Goal: Find specific page/section: Find specific page/section

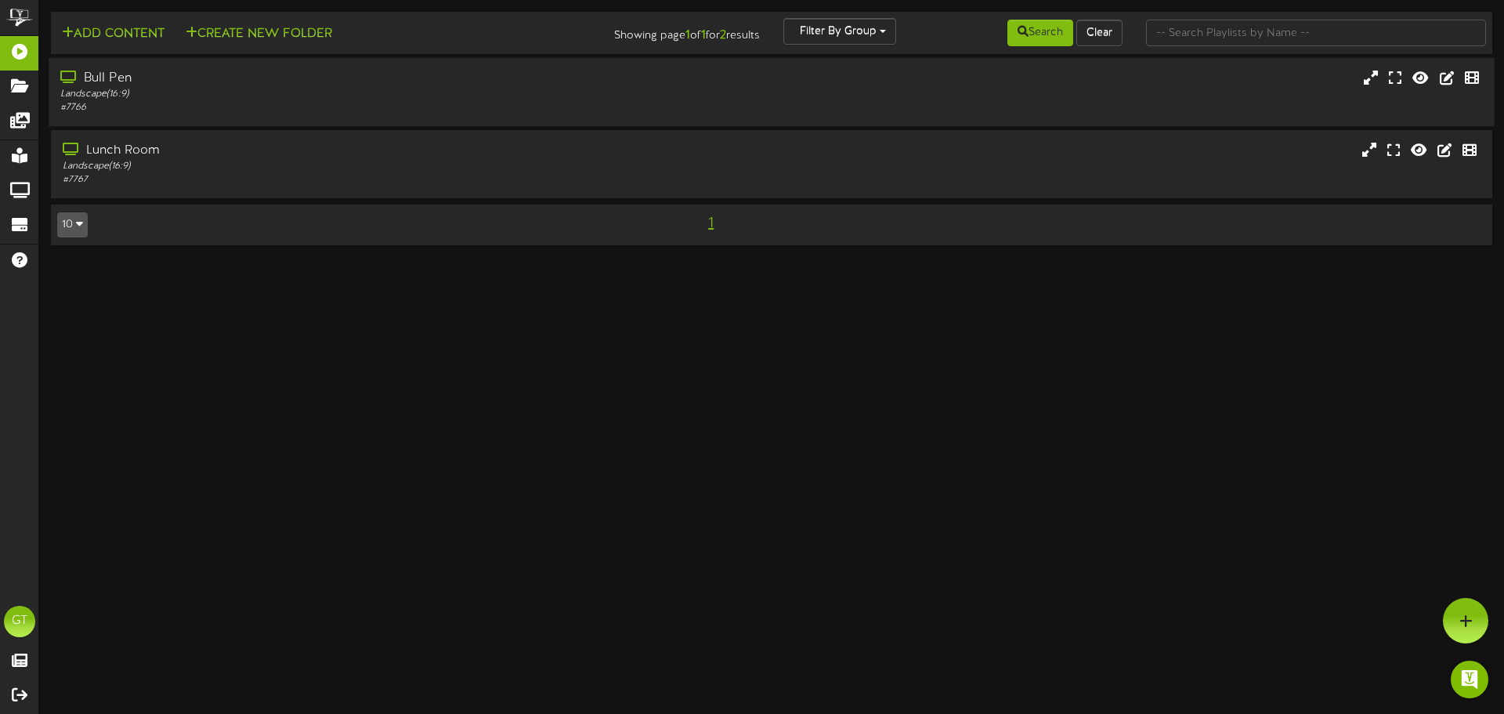
click at [736, 100] on div "Bull Pen Landscape ( 16:9 ) # 7766" at bounding box center [772, 92] width 1446 height 45
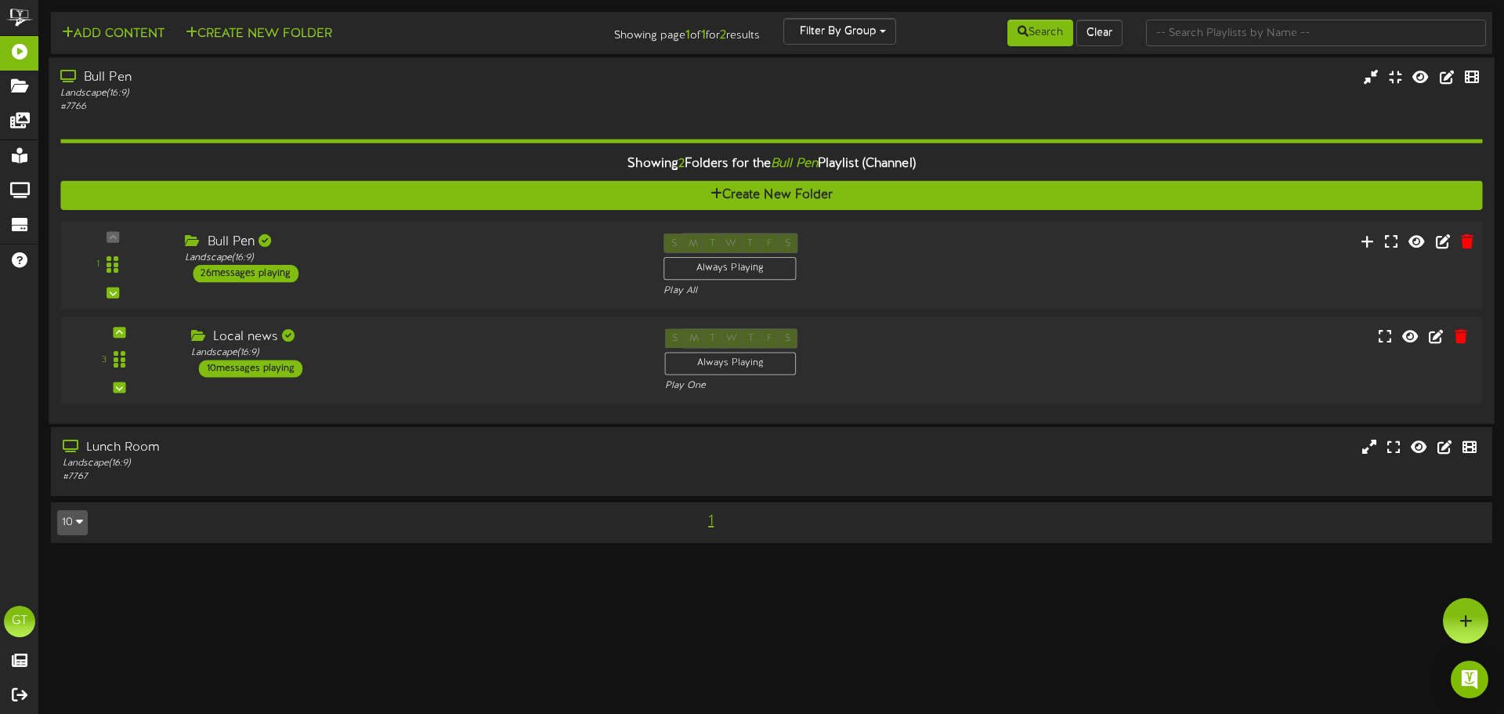
click at [509, 298] on div "1 Bull Pen ( )" at bounding box center [771, 265] width 1437 height 89
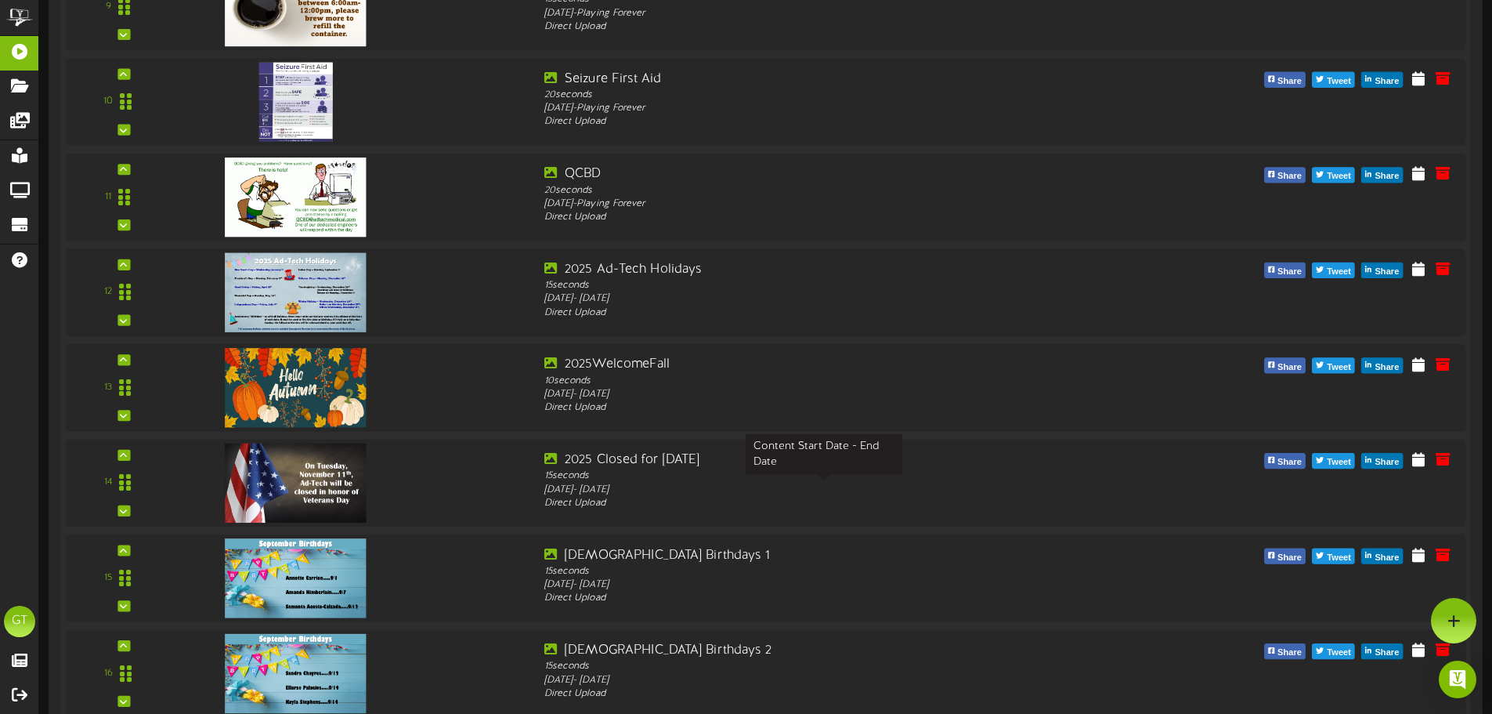
scroll to position [1174, 0]
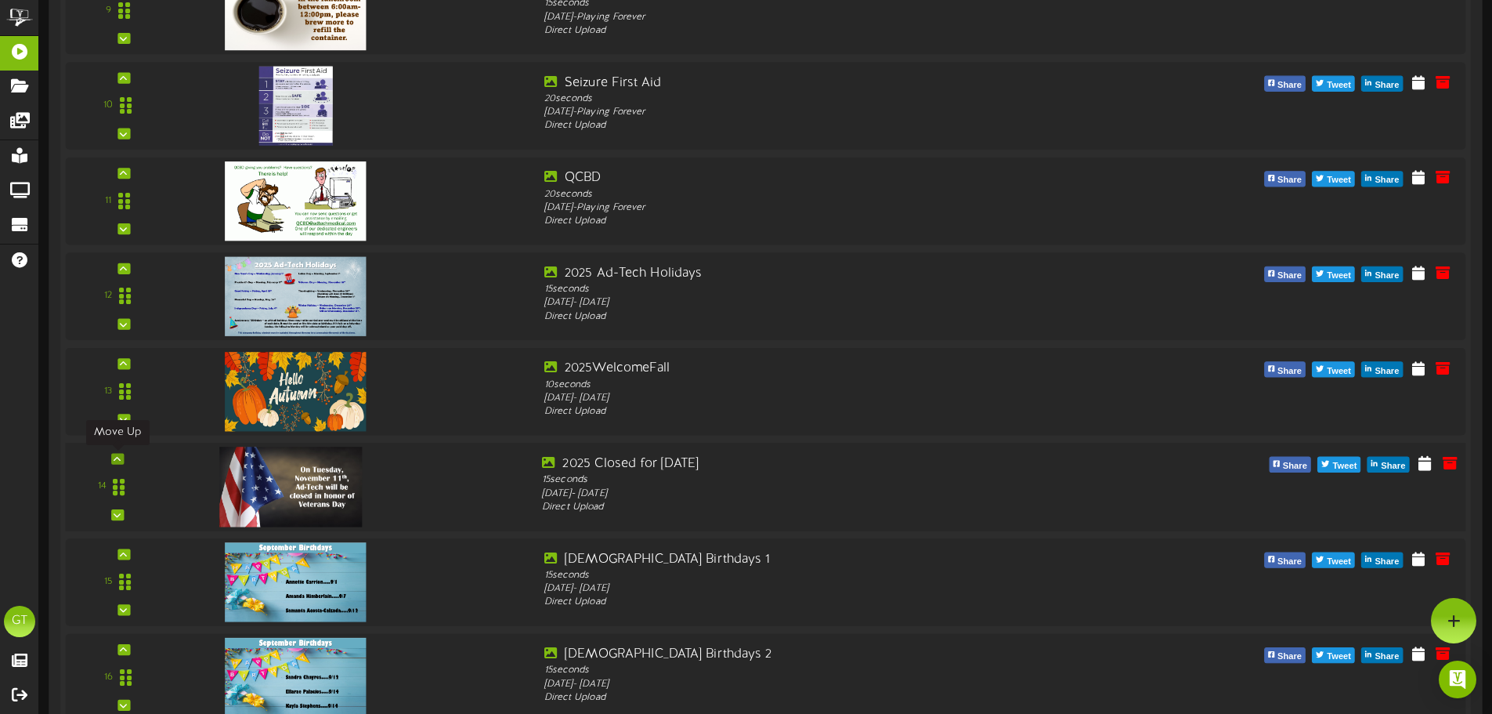
click at [120, 454] on icon at bounding box center [117, 458] width 7 height 8
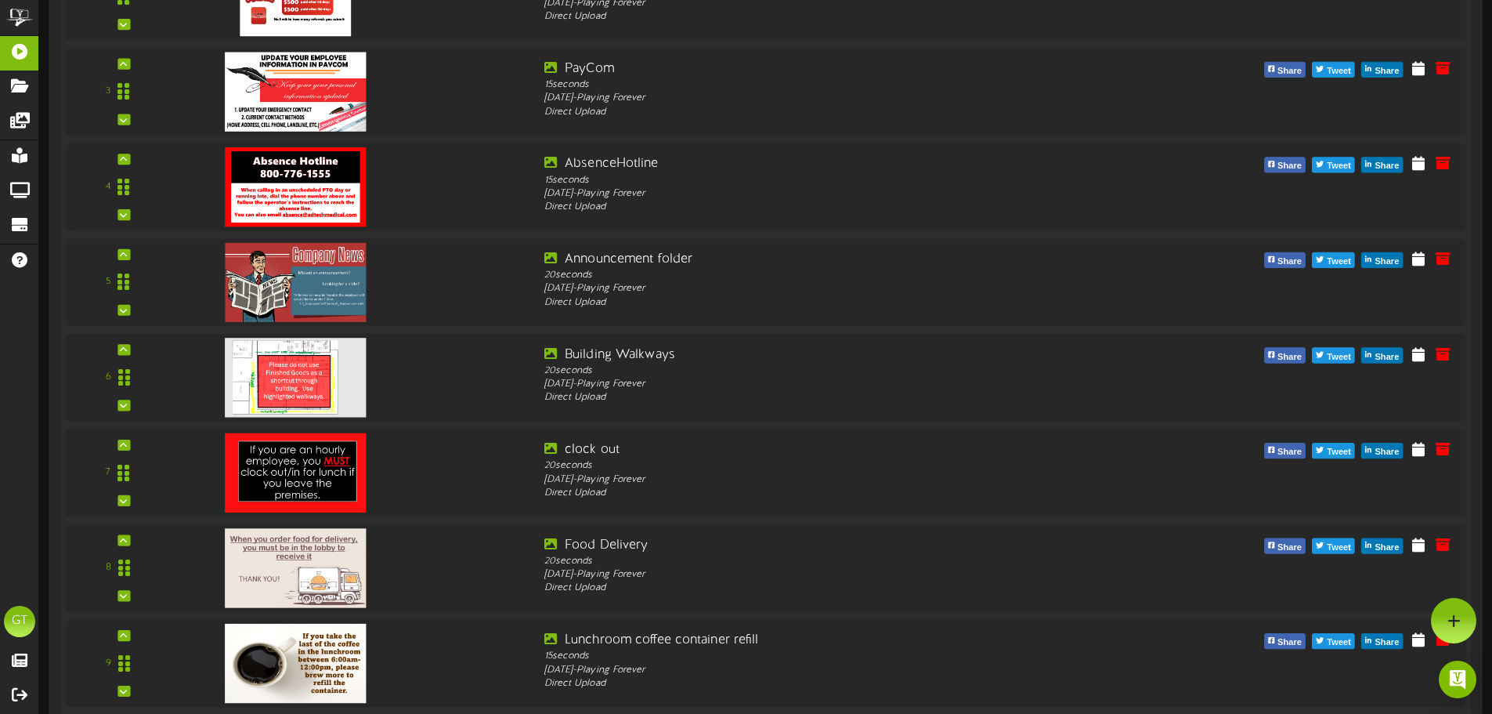
scroll to position [0, 0]
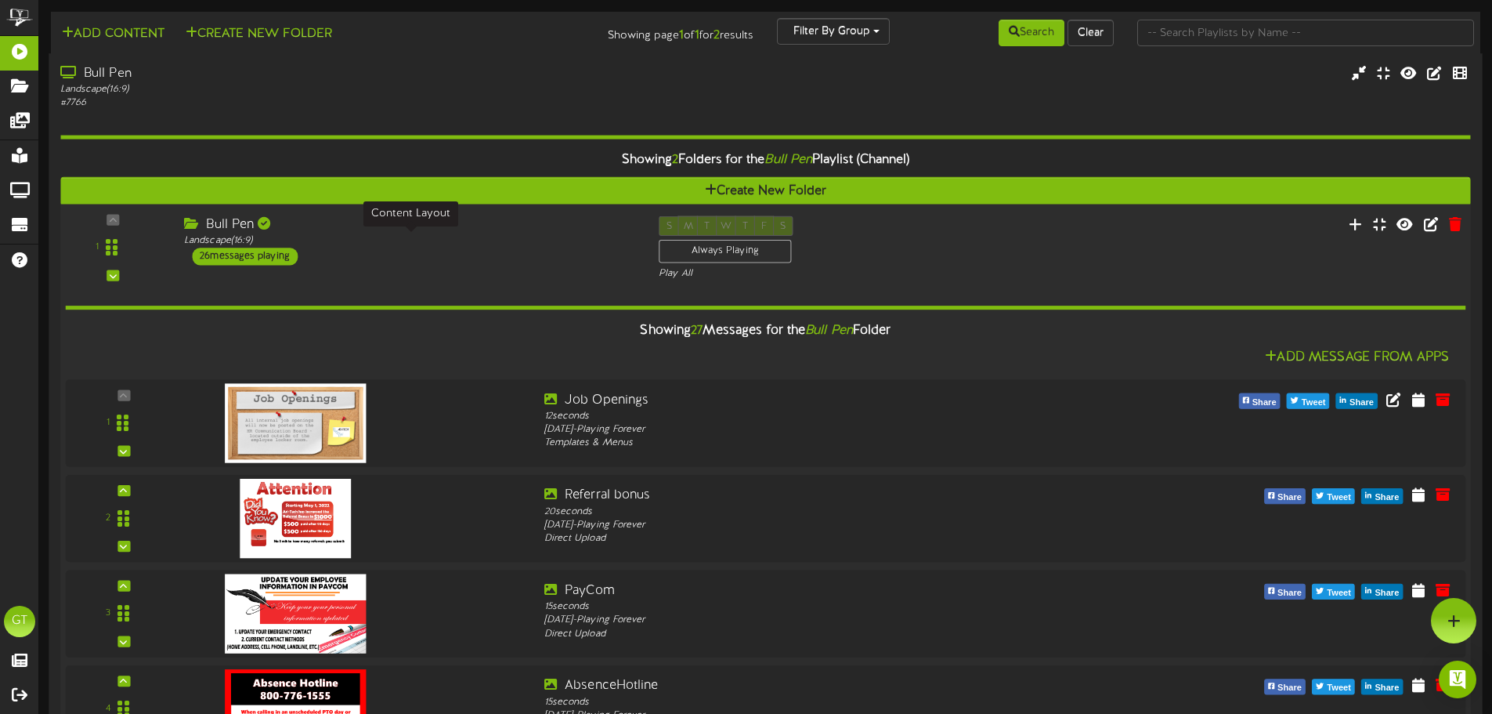
click at [506, 240] on div "Landscape ( 16:9 )" at bounding box center [409, 240] width 451 height 13
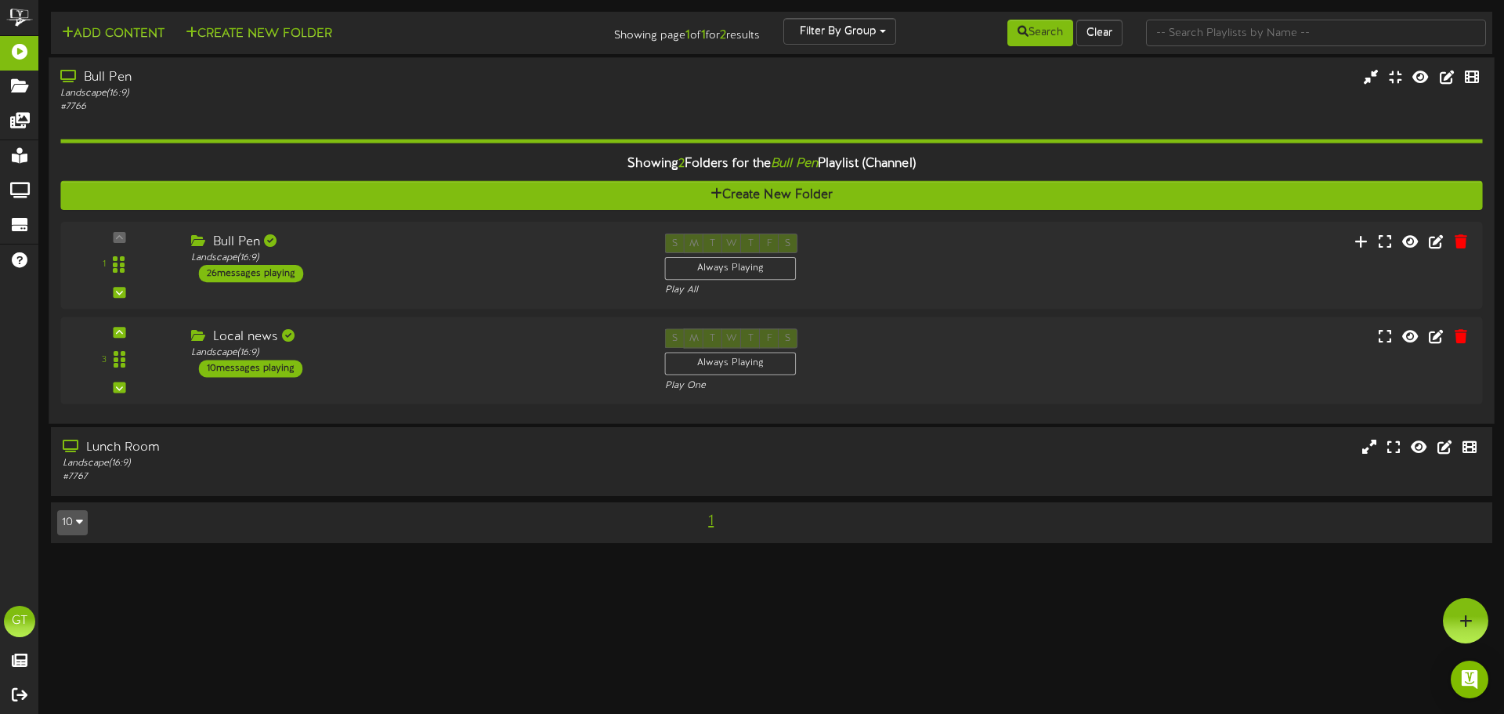
click at [463, 92] on div "Landscape ( 16:9 )" at bounding box center [349, 93] width 579 height 13
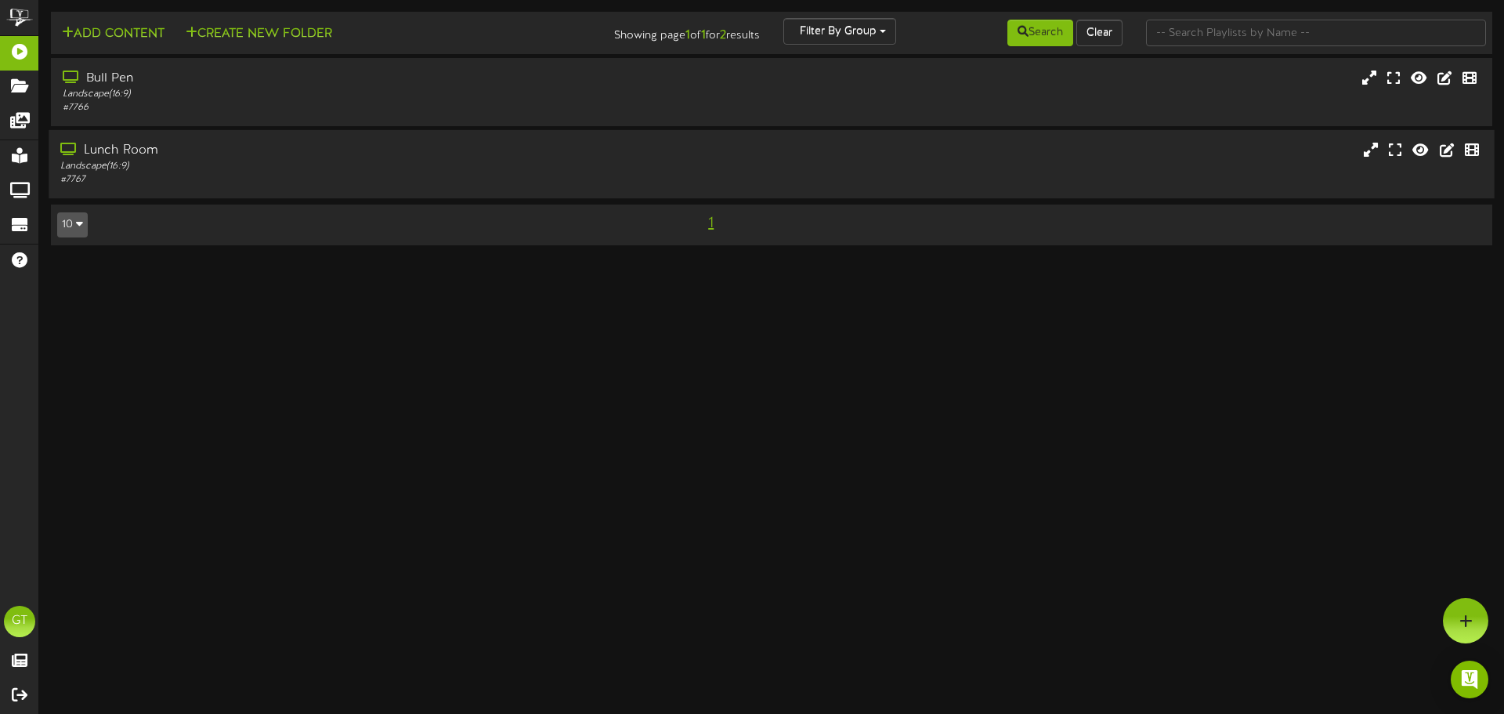
click at [471, 191] on div "Lunch Room Landscape ( 16:9 ) # 7767" at bounding box center [772, 164] width 1446 height 68
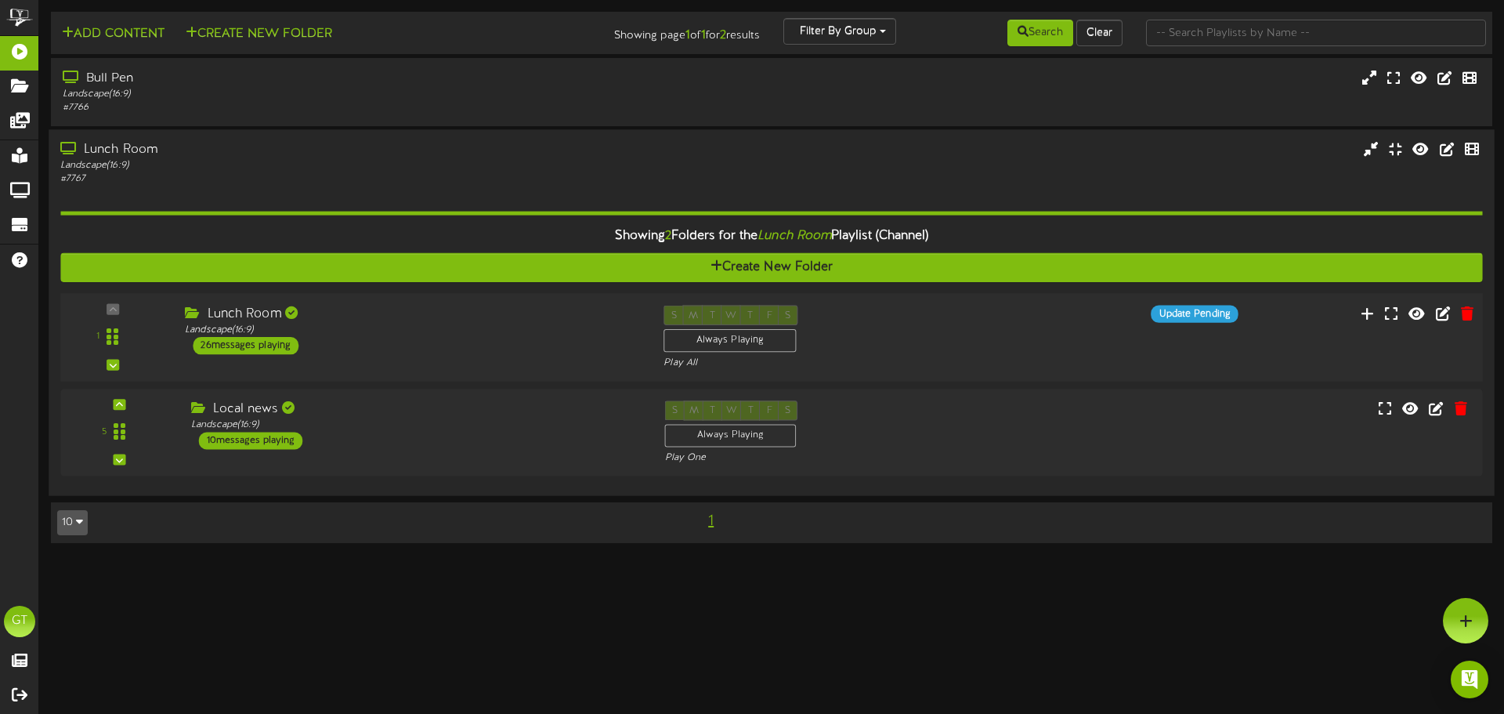
click at [409, 349] on div "Lunch Room Landscape ( 16:9 ) 26 messages playing" at bounding box center [412, 329] width 479 height 49
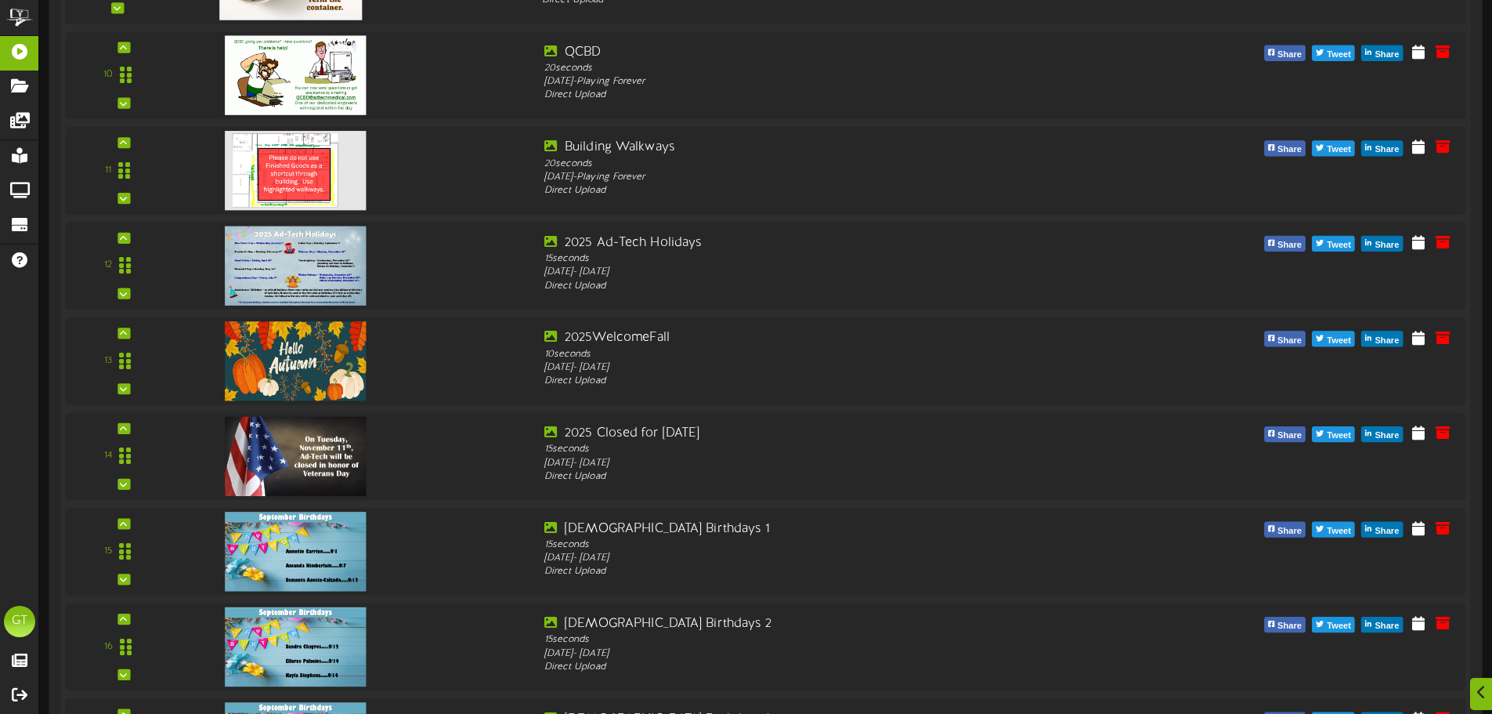
scroll to position [1306, 0]
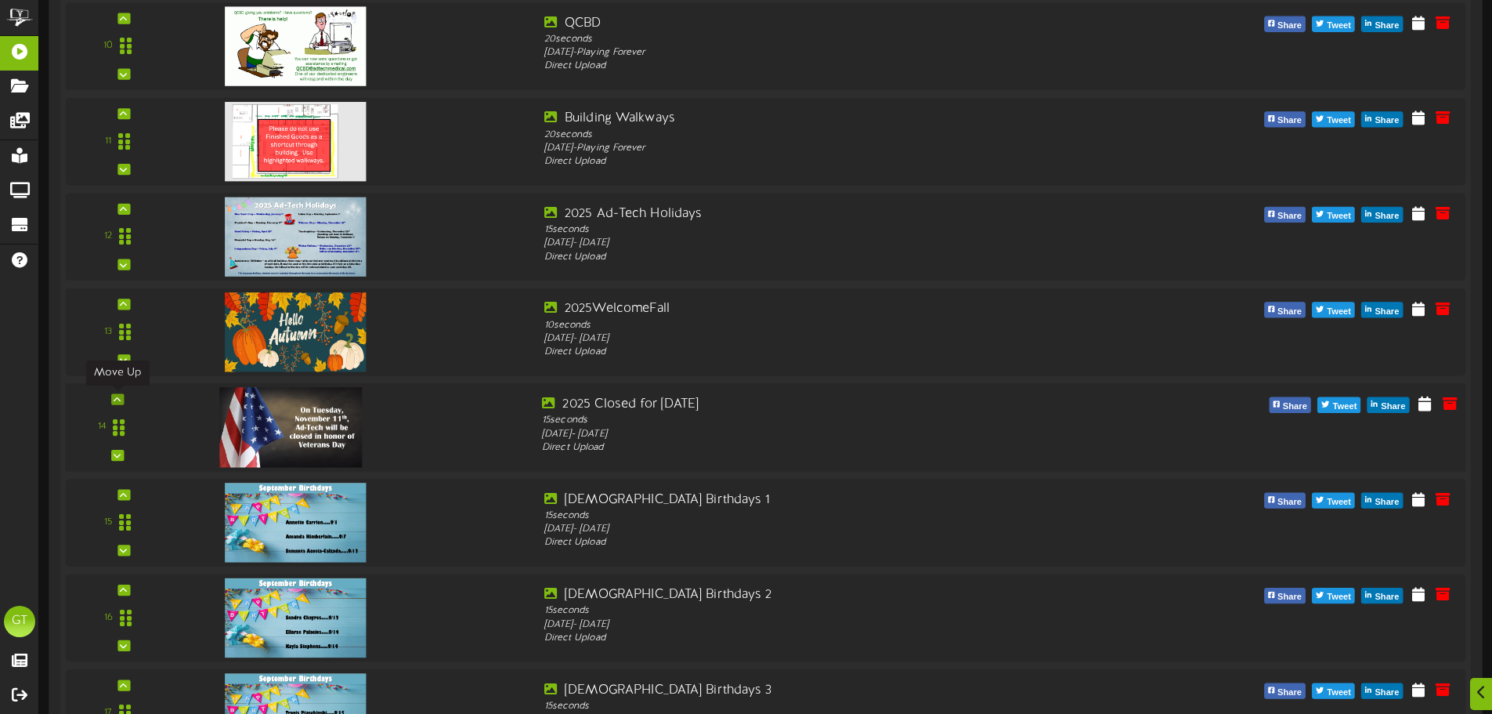
click at [111, 398] on div at bounding box center [117, 398] width 13 height 11
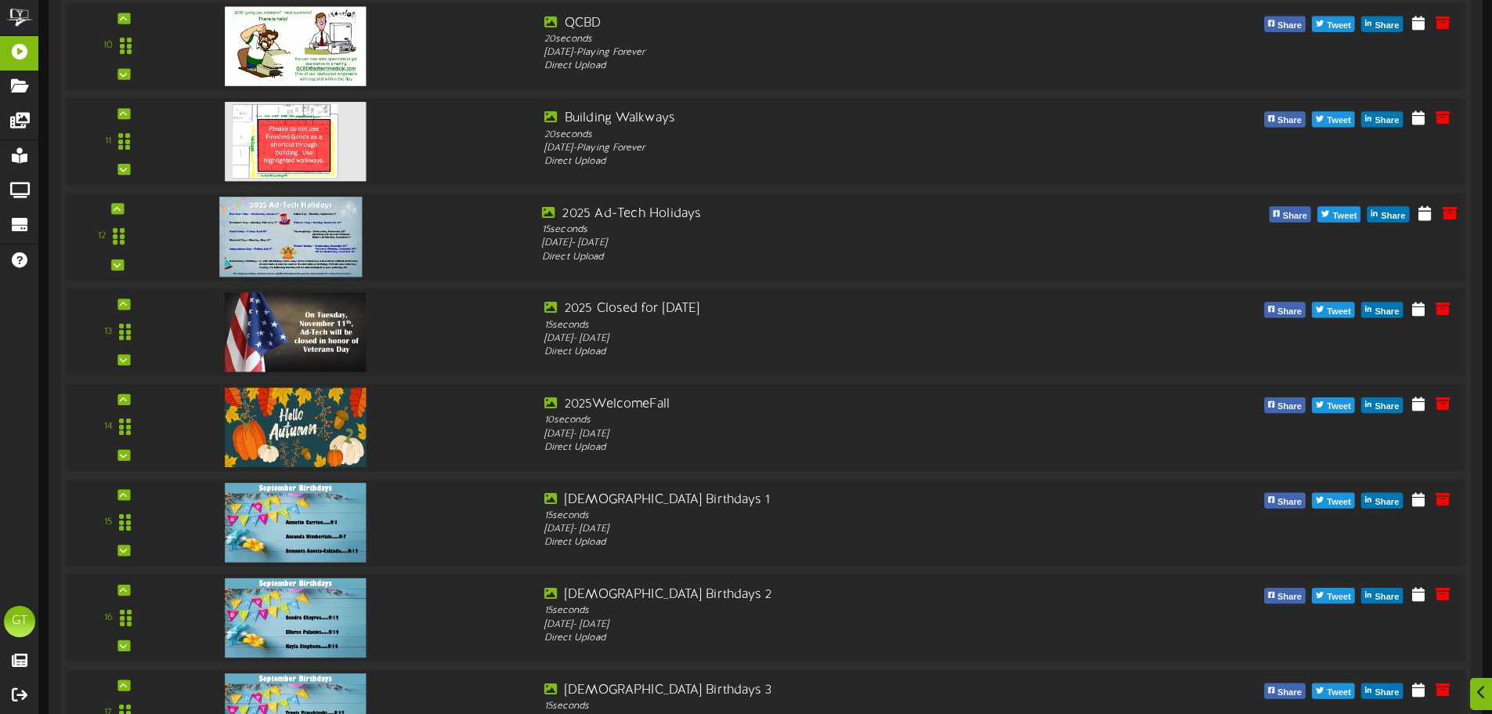
click at [284, 233] on img at bounding box center [290, 237] width 143 height 80
click at [308, 249] on img at bounding box center [290, 237] width 143 height 80
